Goal: Task Accomplishment & Management: Use online tool/utility

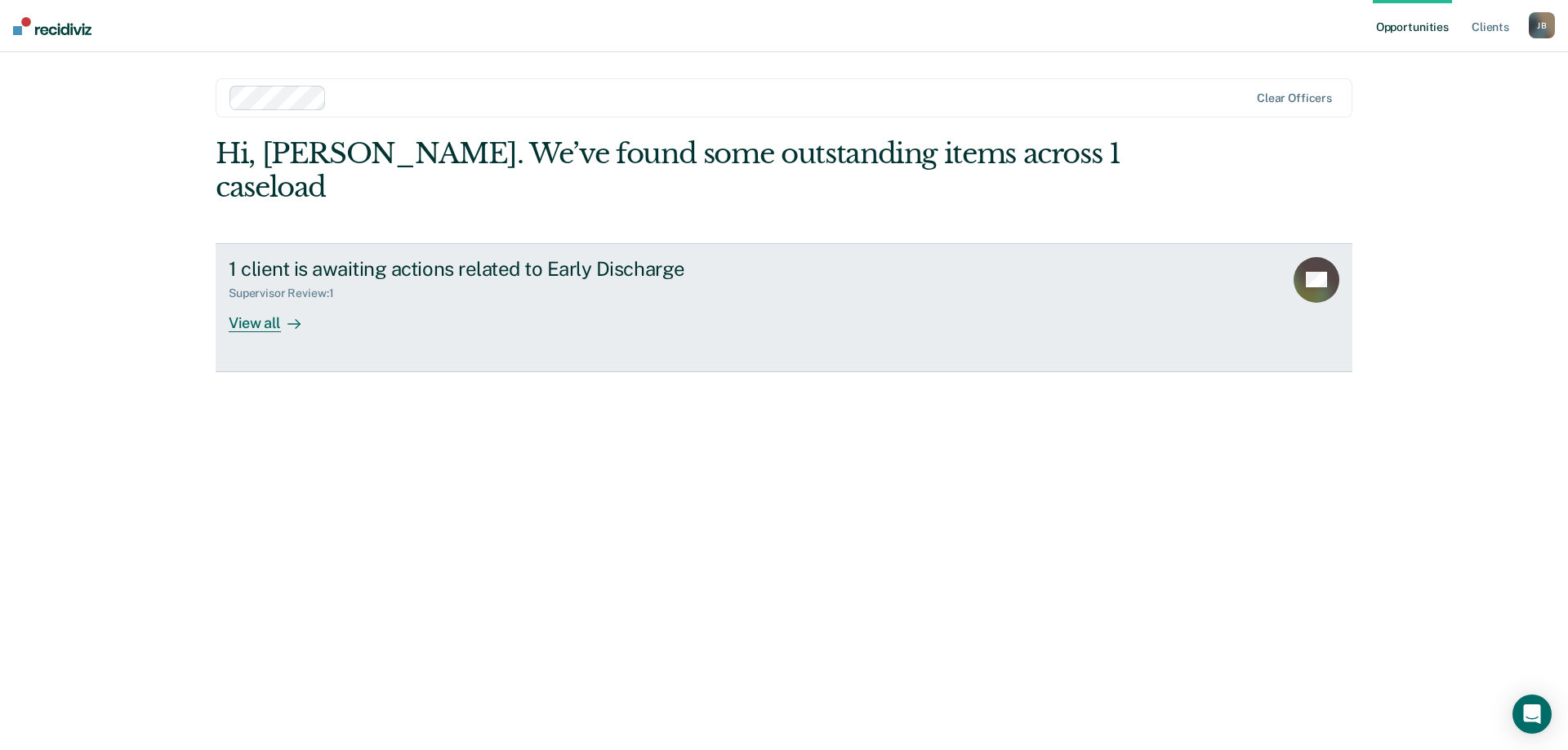
click at [421, 257] on div "1 client is awaiting actions related to Early Discharge" at bounding box center [515, 268] width 573 height 24
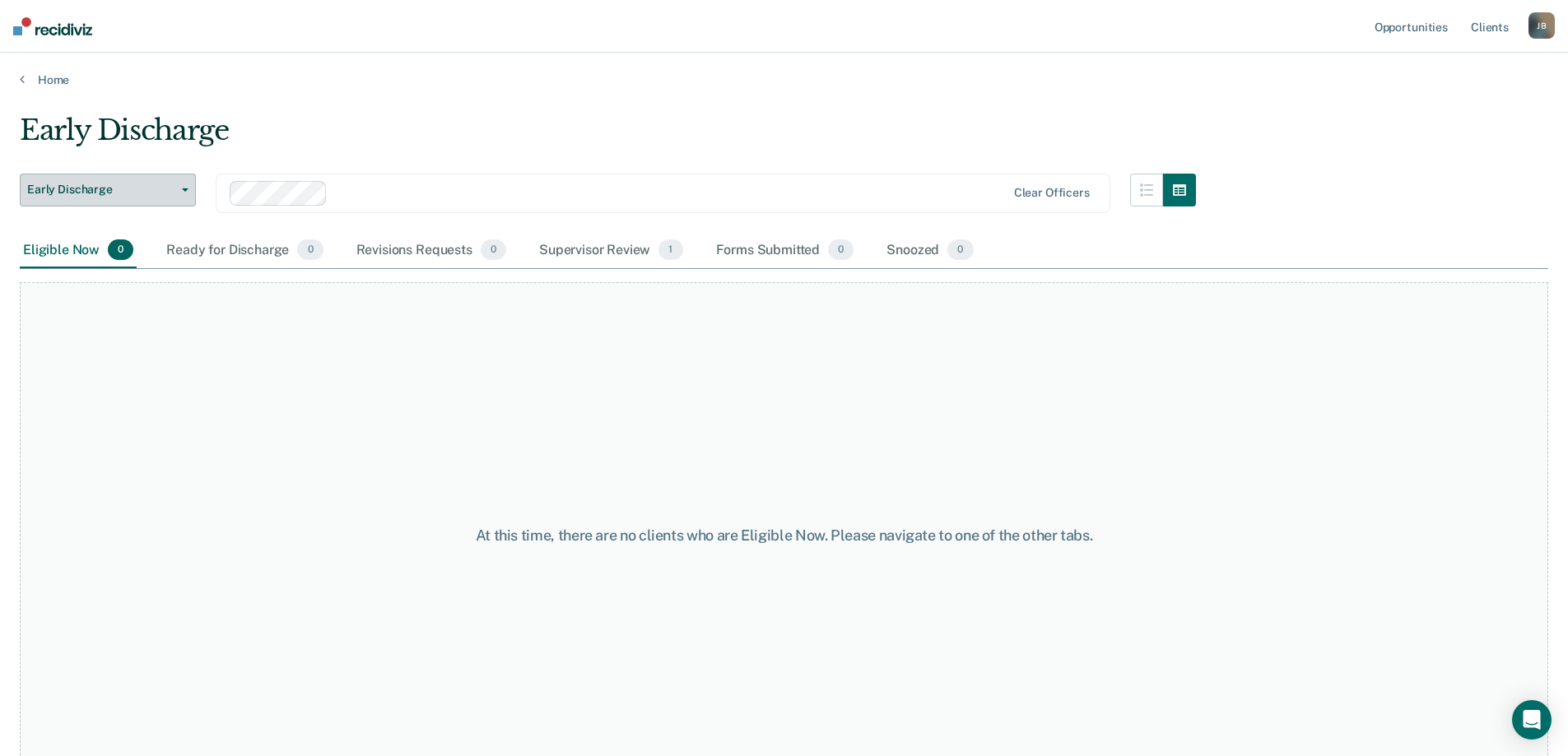
click at [99, 190] on span "Early Discharge" at bounding box center [101, 190] width 148 height 14
click at [56, 251] on div "Eligible Now 0" at bounding box center [78, 251] width 117 height 36
click at [1426, 25] on link "Opportunities" at bounding box center [1411, 26] width 80 height 53
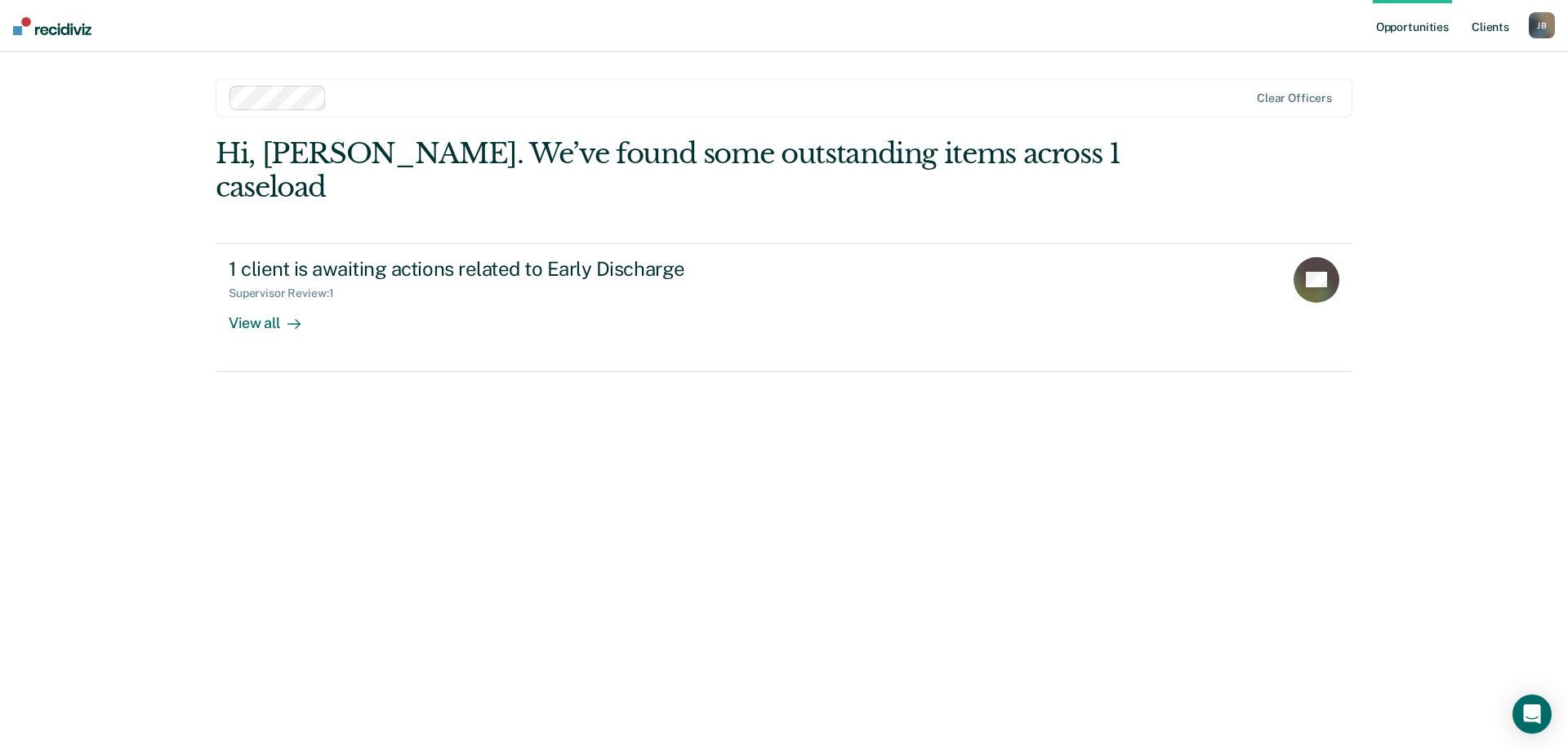
click at [1495, 32] on link "Client s" at bounding box center [1490, 26] width 44 height 52
